Goal: Communication & Community: Answer question/provide support

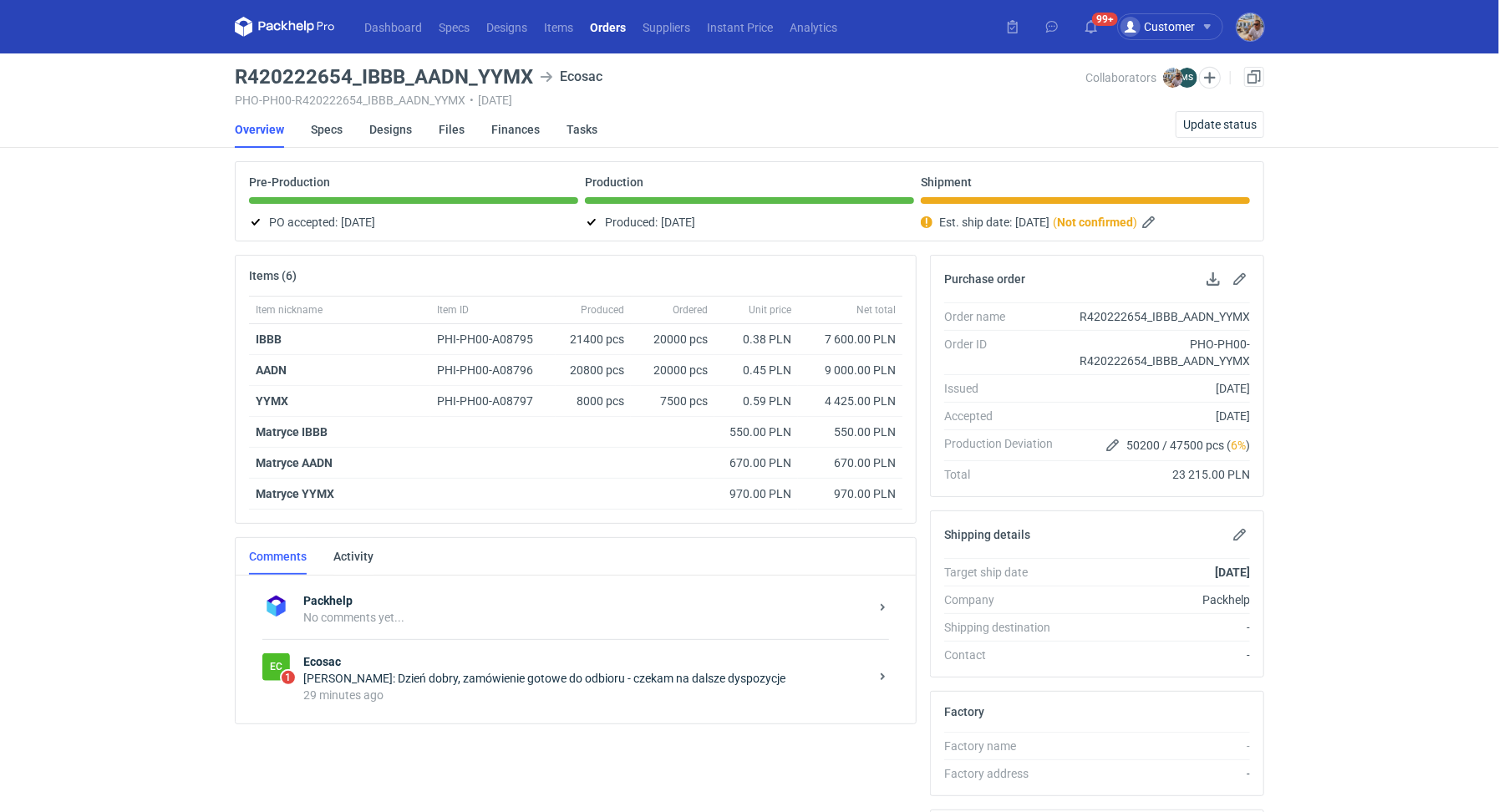
click at [455, 691] on div "29 minutes ago" at bounding box center [586, 695] width 566 height 17
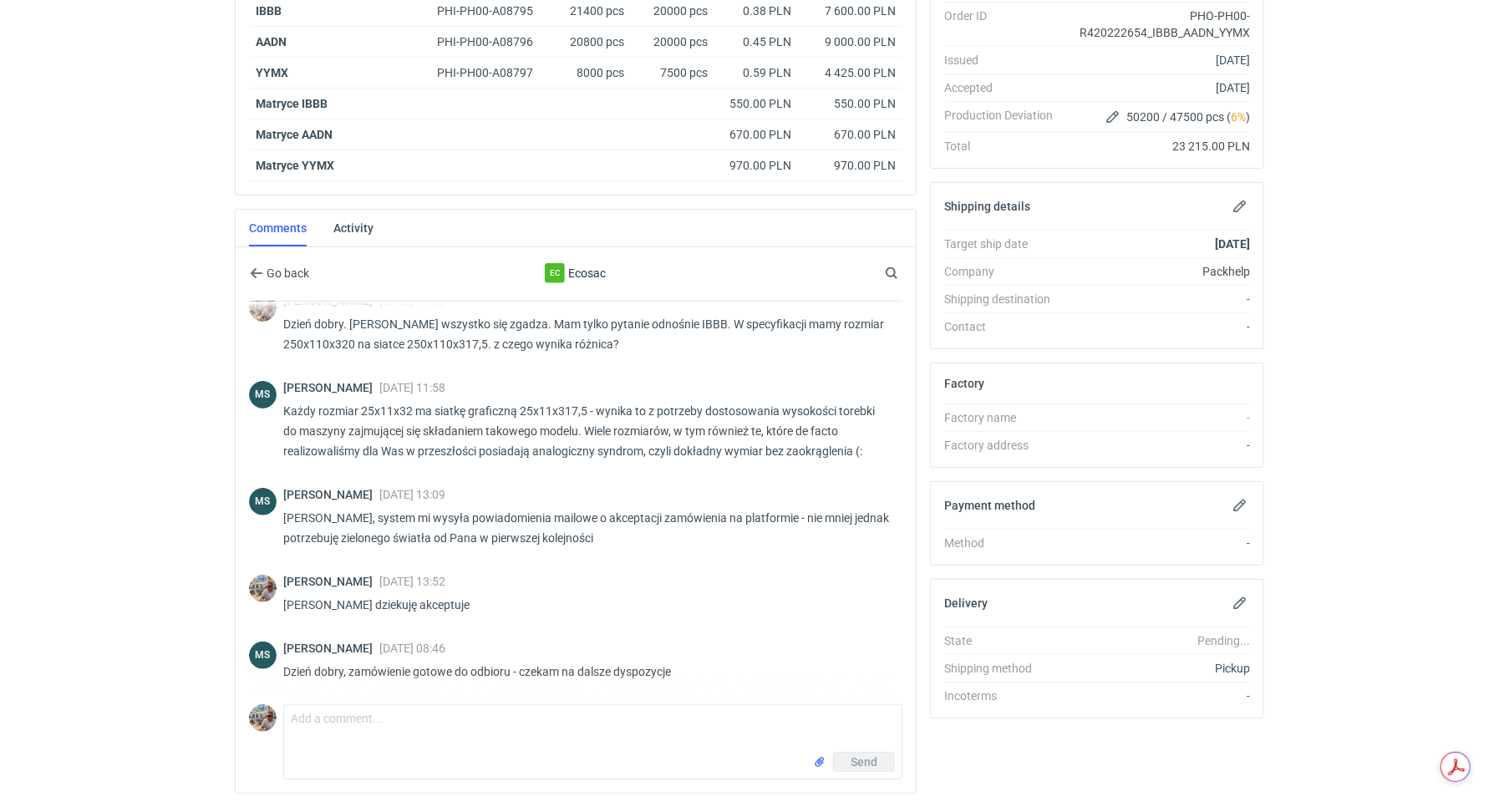
scroll to position [369, 0]
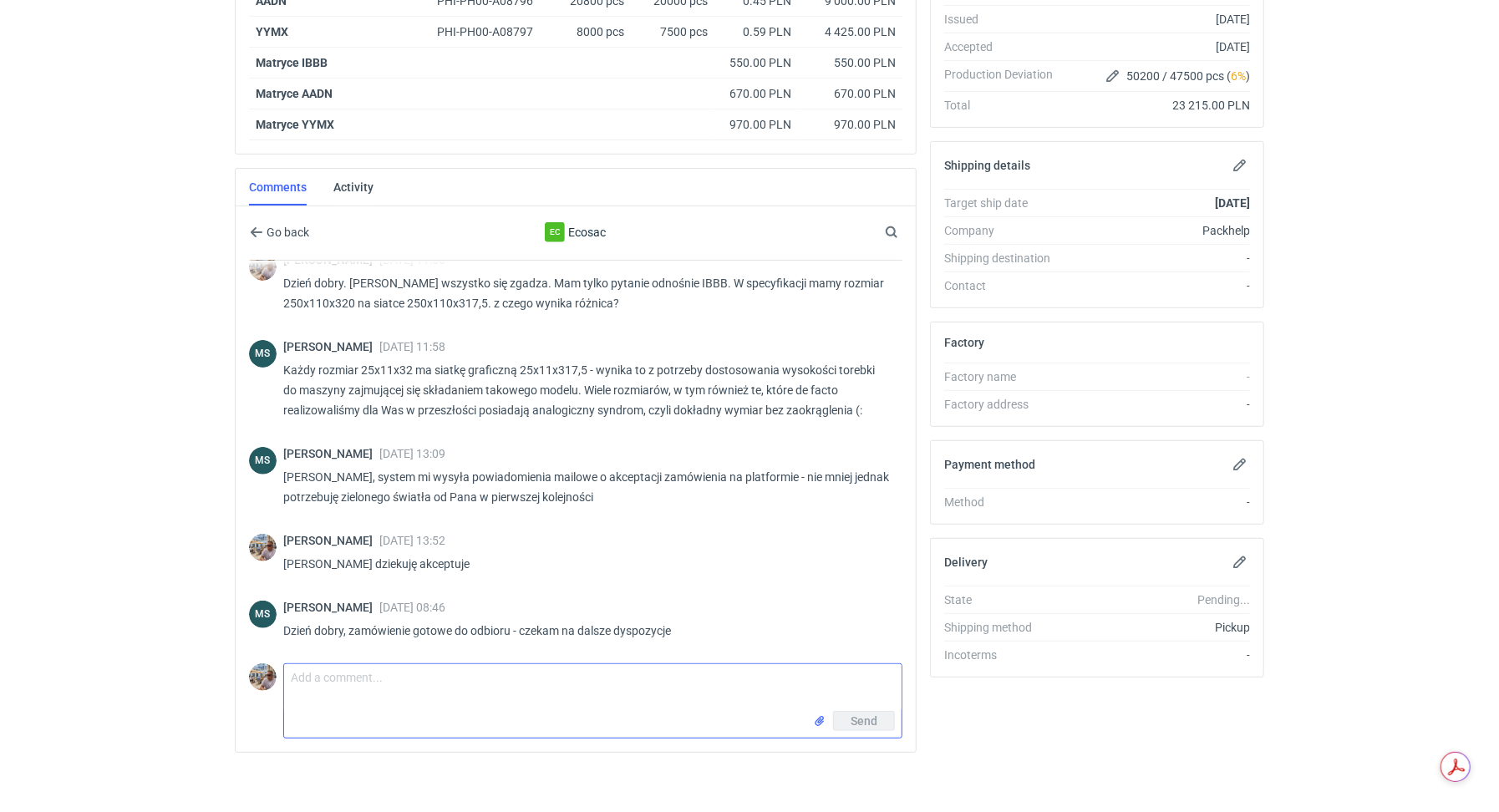
click at [402, 678] on textarea "Comment message" at bounding box center [592, 687] width 617 height 47
paste textarea "https://packhelp.typeform.com/to/x9L8HH11"
type textarea "Dzień dobry. Panie Michale dziękuję, proszę o wypełnienie raportu kontroli jako…"
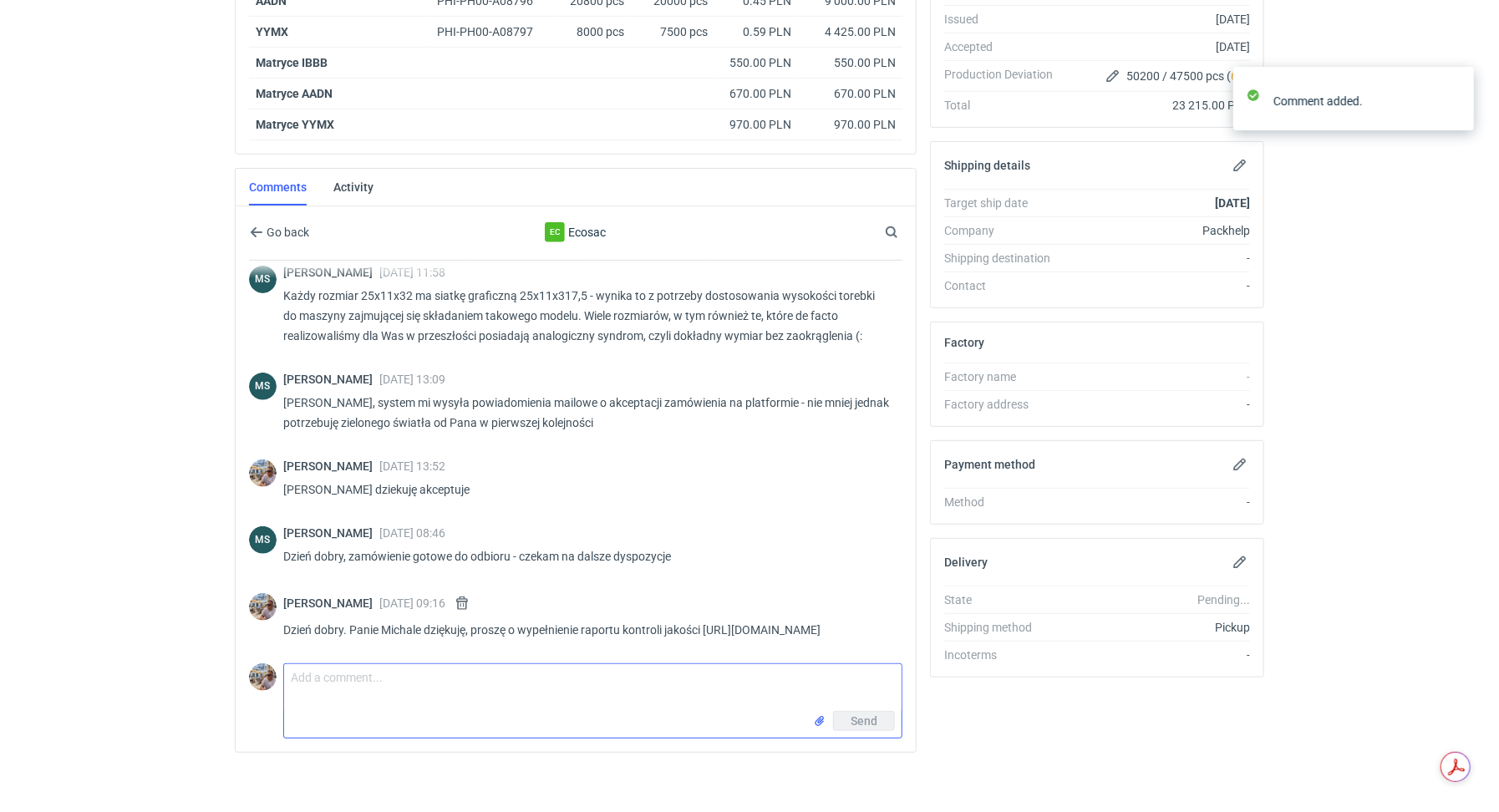
scroll to position [383, 0]
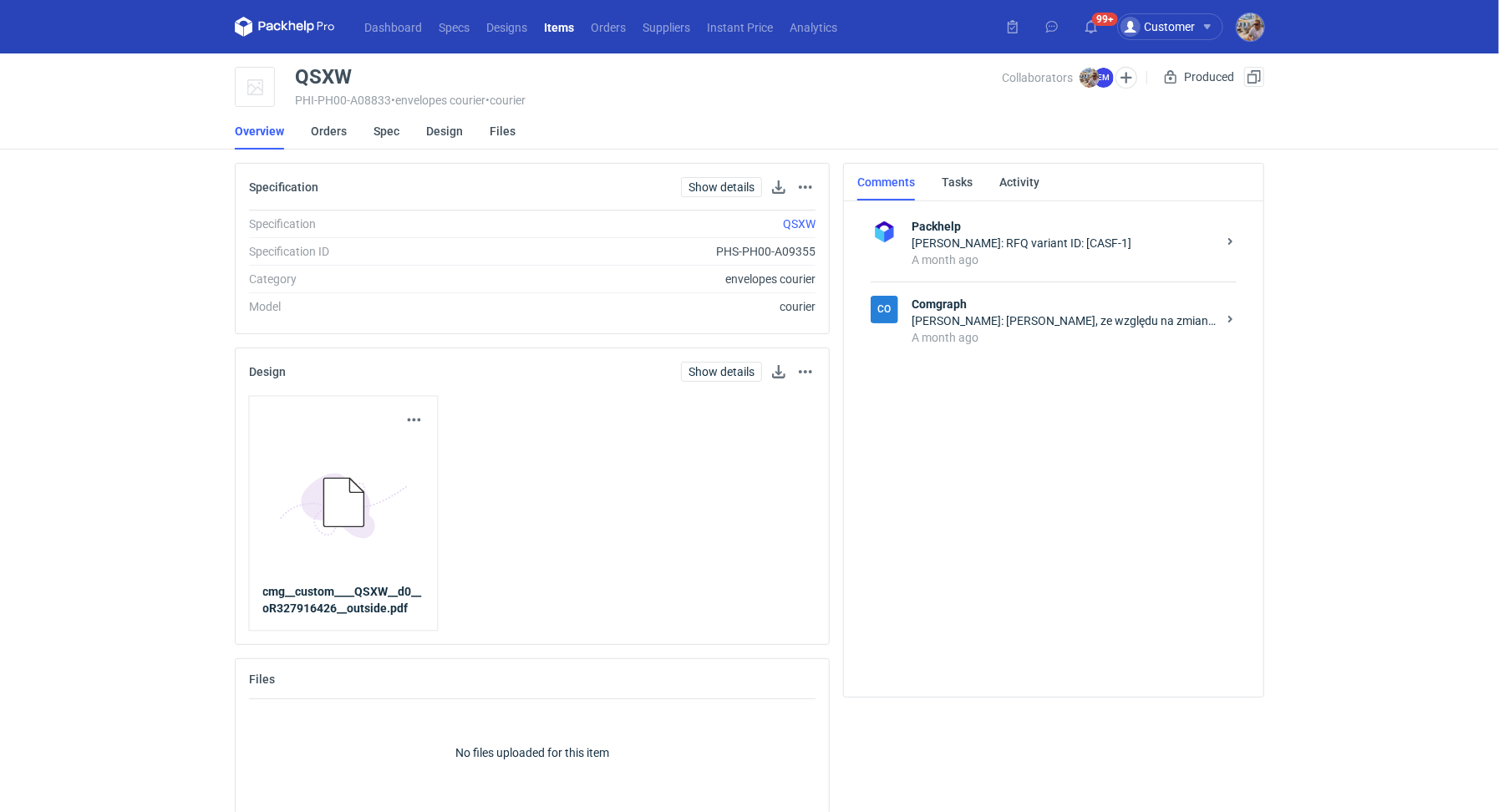
click at [306, 119] on li "Overview" at bounding box center [273, 131] width 76 height 37
click at [315, 124] on link "Orders" at bounding box center [329, 131] width 36 height 37
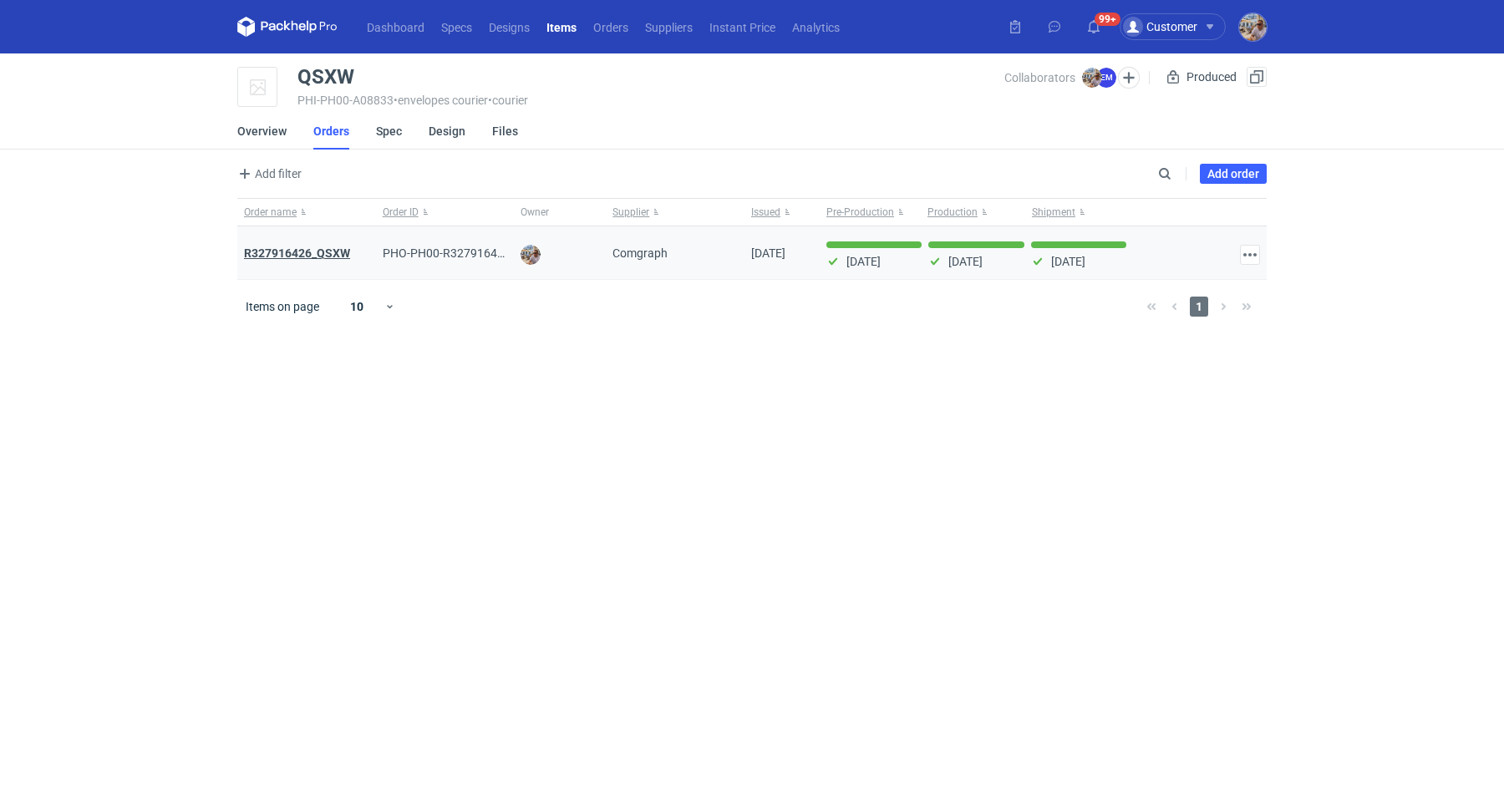
click at [313, 256] on strong "R327916426_QSXW" at bounding box center [297, 252] width 106 height 13
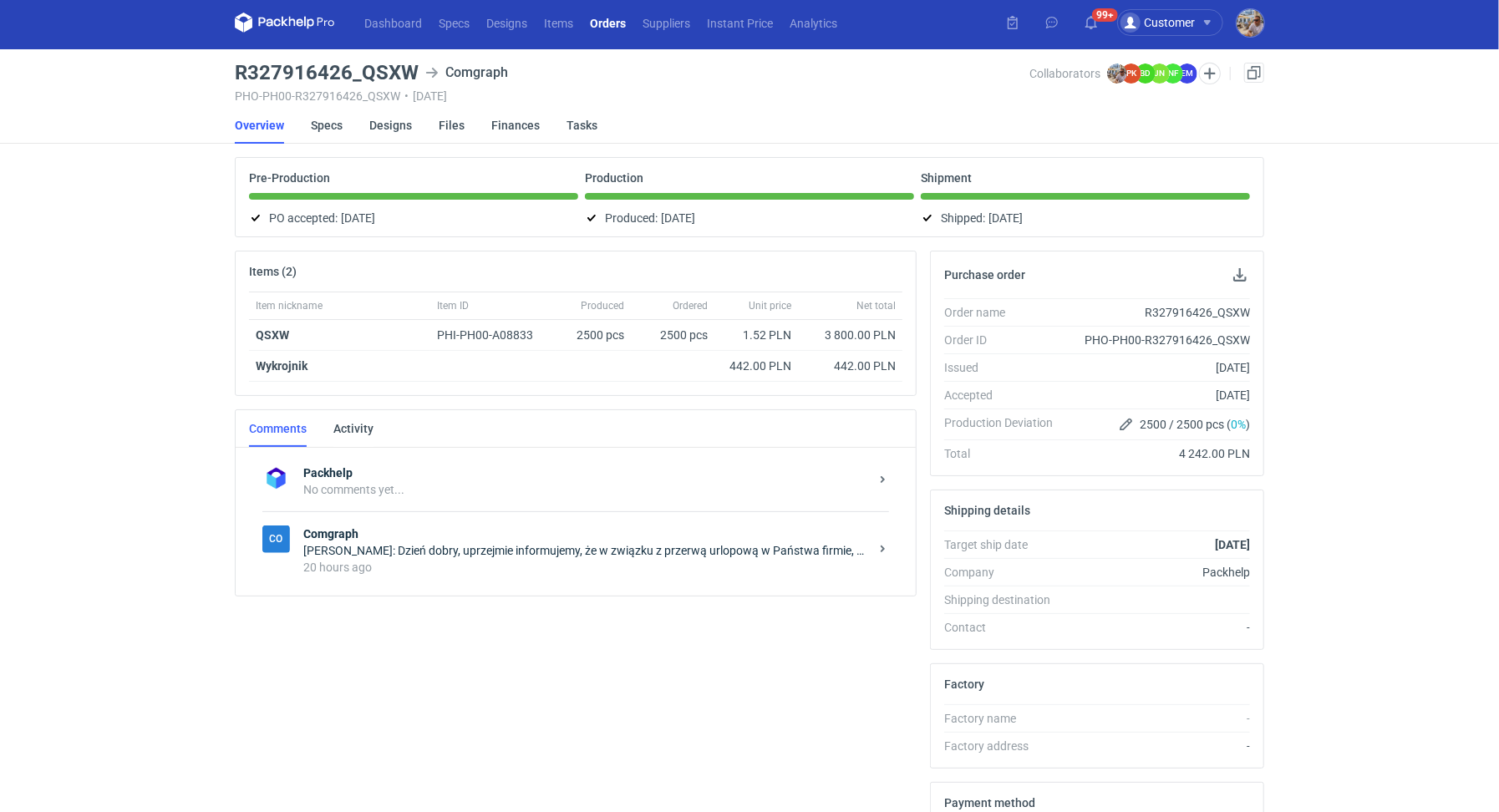
click at [409, 546] on div "[PERSON_NAME]: Dzień dobry, uprzejmie informujemy, że w związku z przerwą urlop…" at bounding box center [586, 550] width 566 height 17
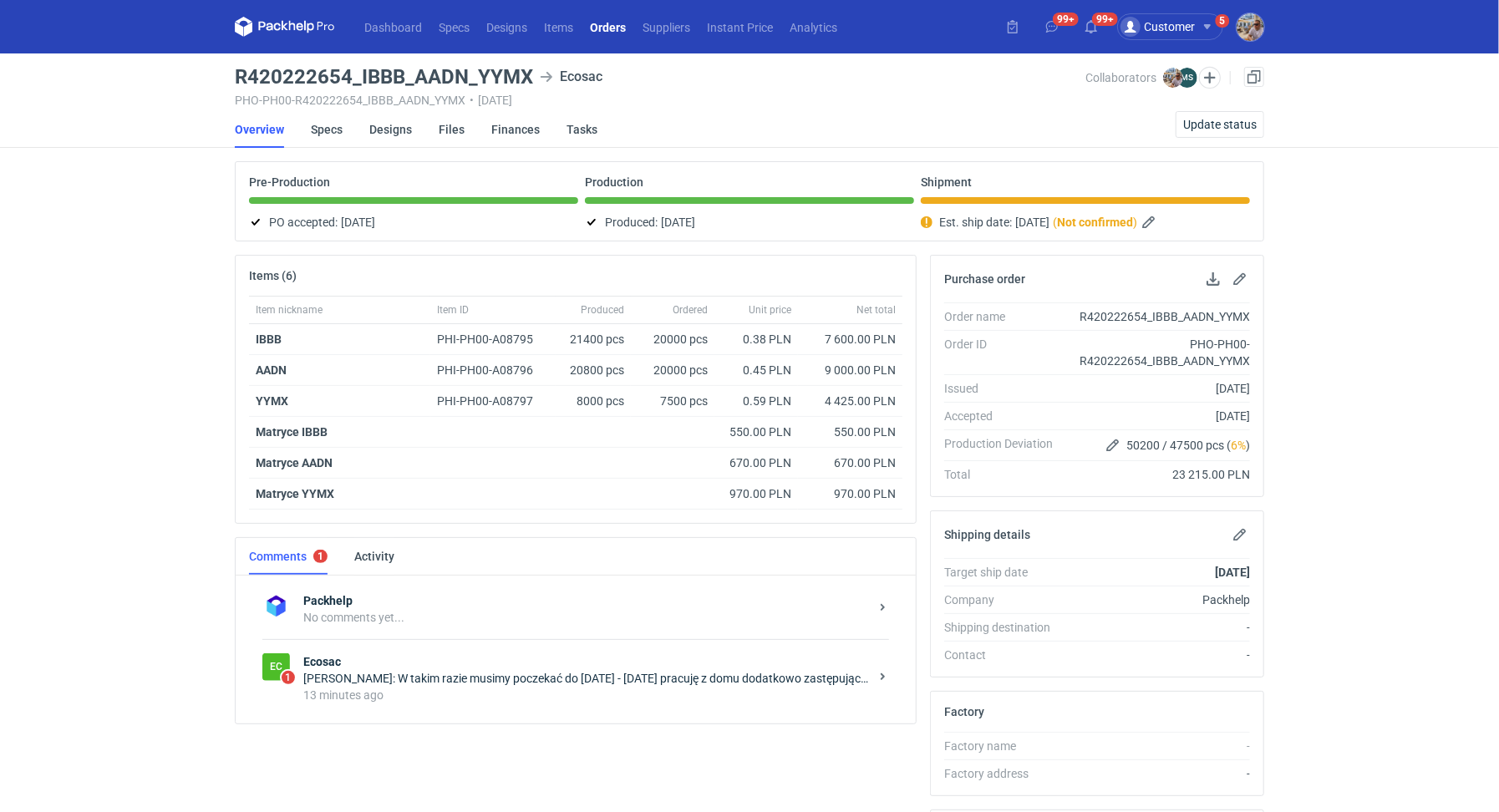
click at [485, 670] on div "Michał Sokołowski: W takim razie musimy poczekać do poniedziałku - dzisiaj prac…" at bounding box center [586, 678] width 566 height 17
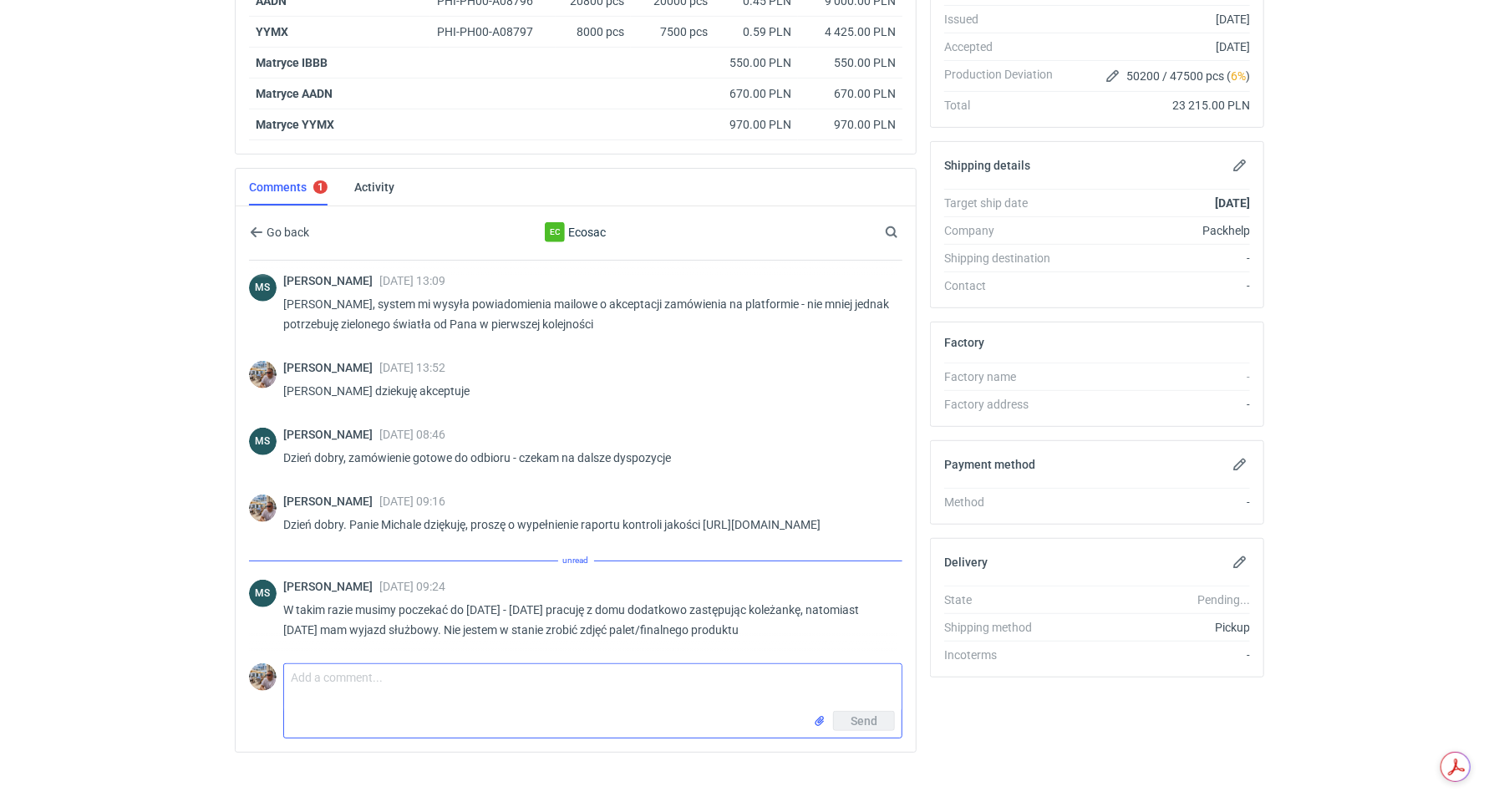
scroll to position [463, 0]
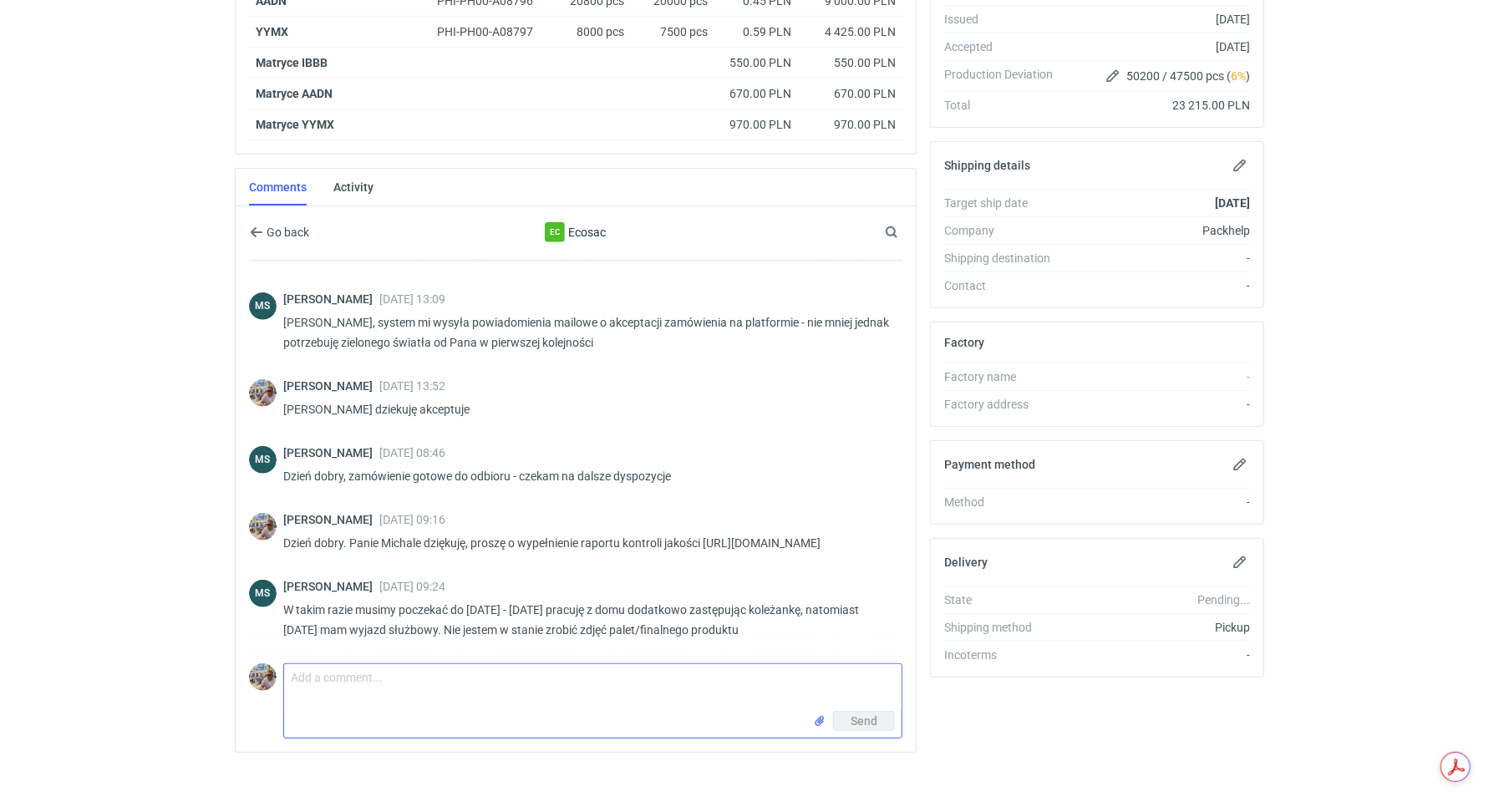
click at [382, 681] on textarea "Comment message" at bounding box center [592, 687] width 617 height 47
click at [406, 685] on textarea "Panie" at bounding box center [592, 687] width 617 height 47
type textarea "Panie Michale ok ale raport musimy na 100% dostać w poniedziałek"
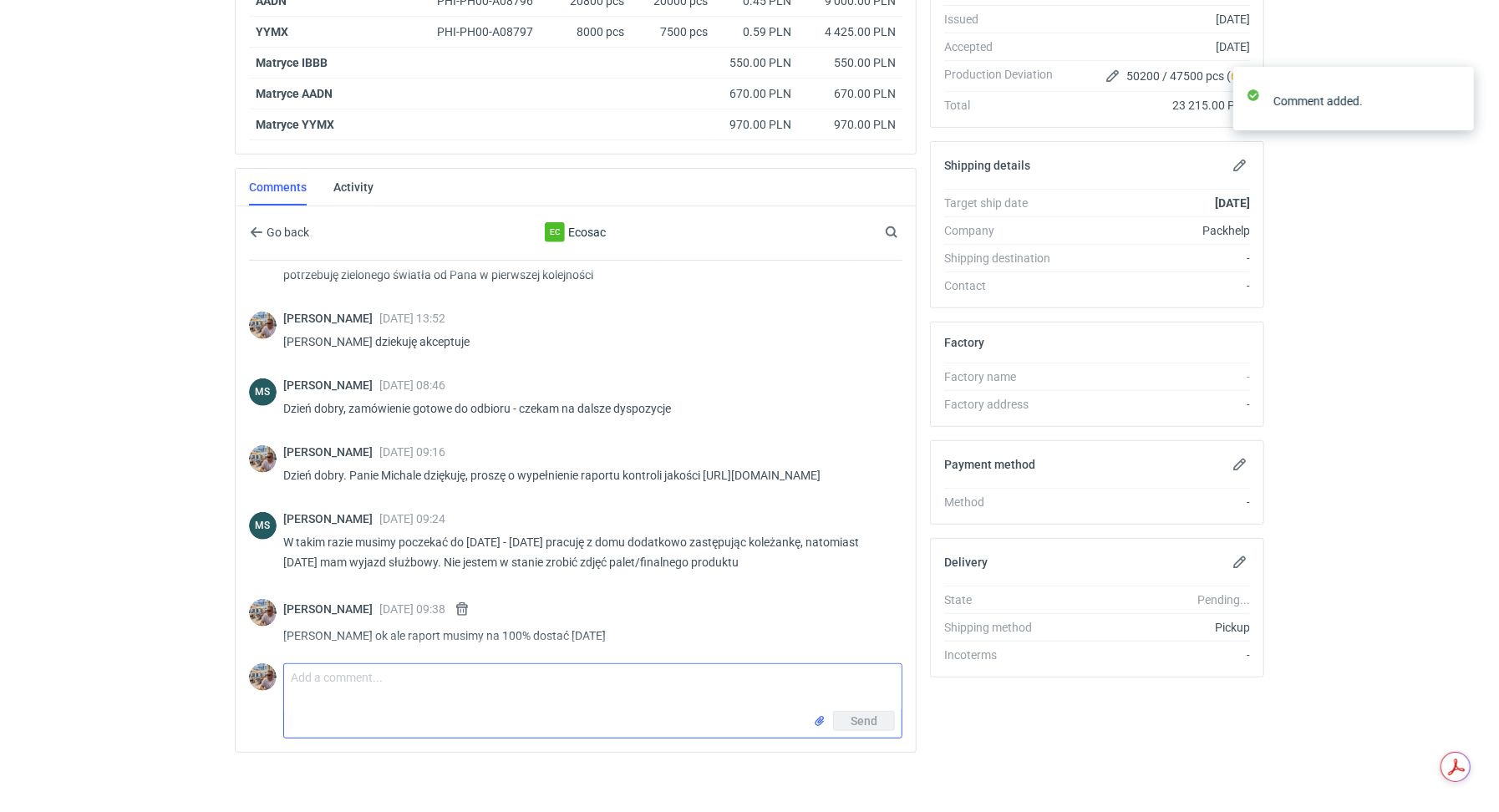
scroll to position [536, 0]
